Goal: Information Seeking & Learning: Learn about a topic

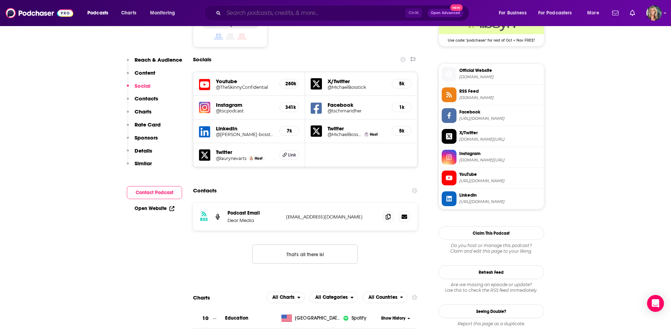
drag, startPoint x: 0, startPoint y: 0, endPoint x: 253, endPoint y: 11, distance: 253.0
click at [253, 11] on input "Search podcasts, credits, & more..." at bounding box center [315, 12] width 182 height 11
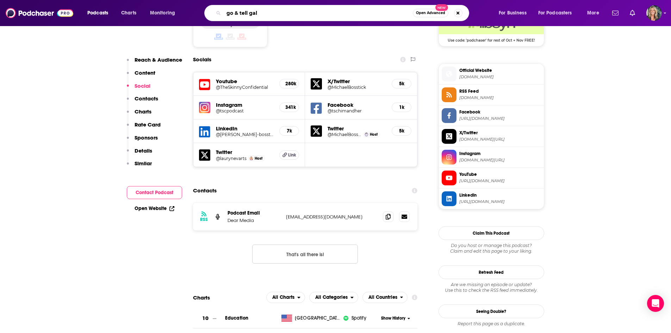
type input "go & tell gals"
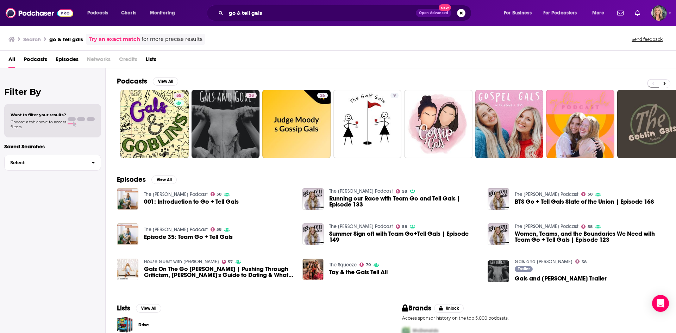
click at [209, 202] on span "001: Introduction to Go + Tell Gals" at bounding box center [191, 202] width 95 height 6
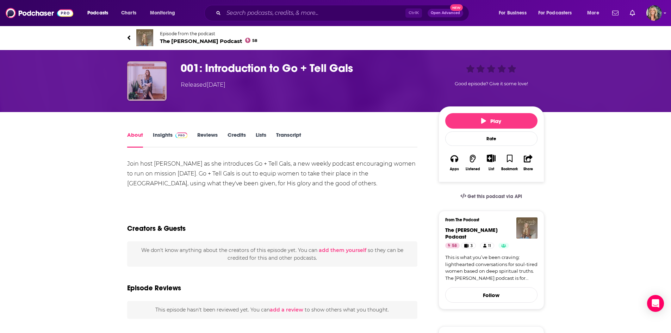
click at [138, 75] on img "001: Introduction to Go + Tell Gals" at bounding box center [146, 80] width 39 height 39
click at [191, 42] on span "The [PERSON_NAME] Podcast 58" at bounding box center [209, 41] width 98 height 7
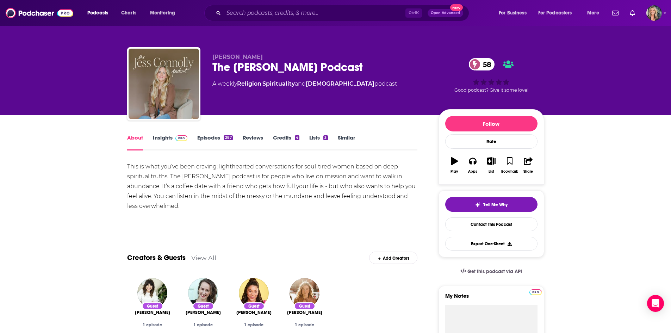
click at [251, 196] on div "This is what you’ve been craving: lighthearted conversations for soul-tired wom…" at bounding box center [272, 186] width 290 height 49
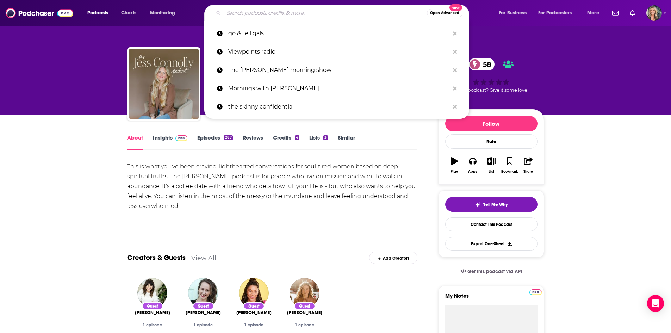
click at [274, 11] on input "Search podcasts, credits, & more..." at bounding box center [325, 12] width 203 height 11
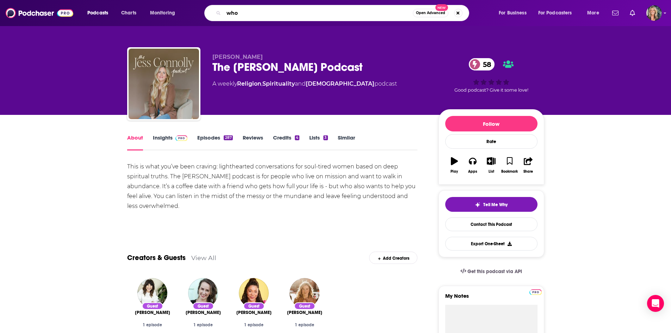
type input "whoa"
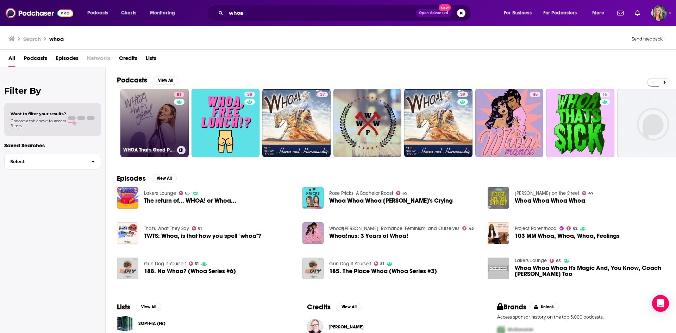
click at [142, 108] on link "81 WHOA That's Good Podcast" at bounding box center [154, 123] width 68 height 68
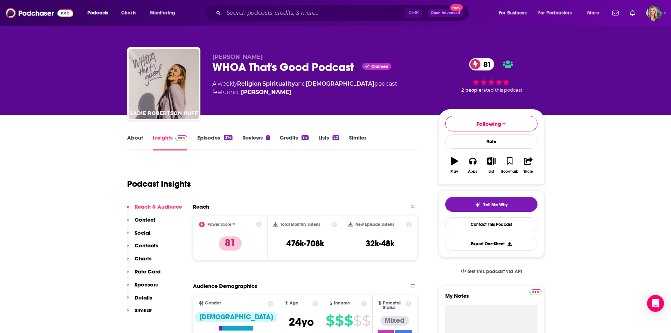
click at [140, 143] on link "About" at bounding box center [135, 142] width 16 height 16
